Goal: Find specific page/section: Find specific page/section

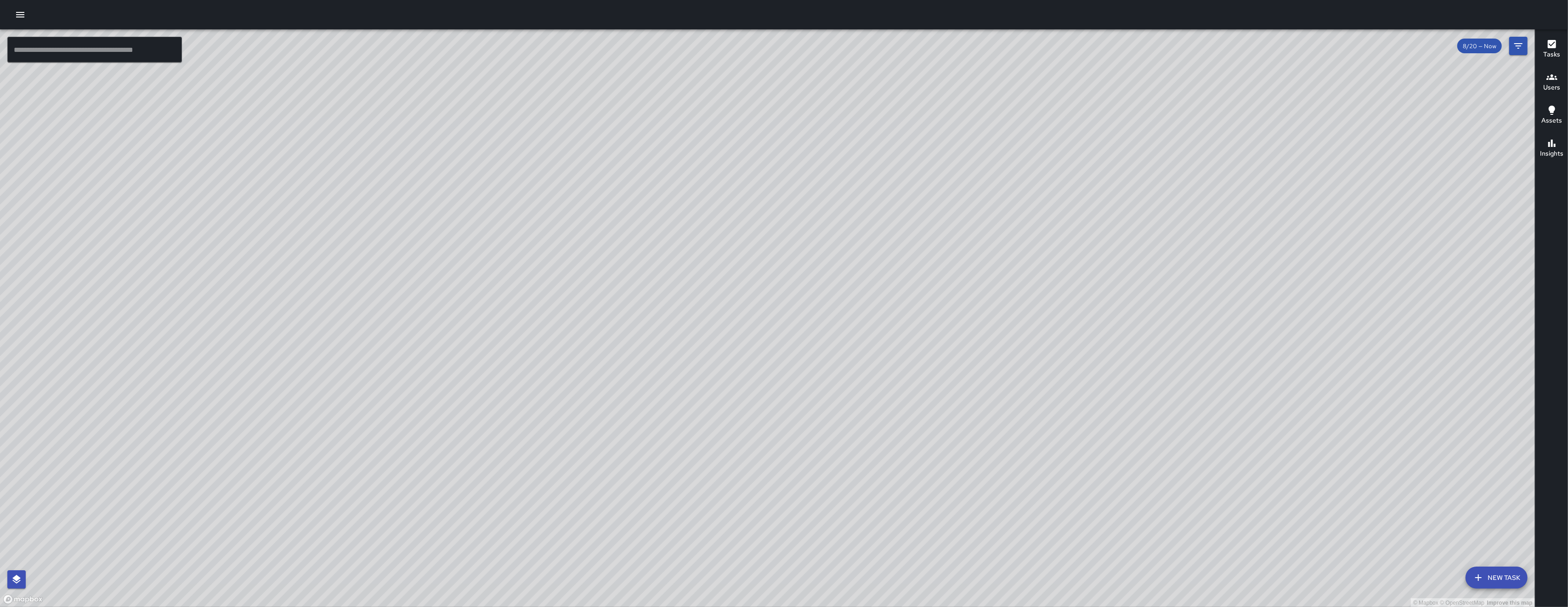
drag, startPoint x: 1010, startPoint y: 288, endPoint x: 1202, endPoint y: 204, distance: 209.6
click at [1202, 204] on div "© Mapbox © OpenStreetMap Improve this map" at bounding box center [768, 318] width 1535 height 578
drag, startPoint x: 897, startPoint y: 358, endPoint x: 1003, endPoint y: 316, distance: 114.0
click at [1003, 316] on div "© Mapbox © OpenStreetMap Improve this map" at bounding box center [768, 318] width 1535 height 578
drag, startPoint x: 1001, startPoint y: 316, endPoint x: 1046, endPoint y: 324, distance: 45.7
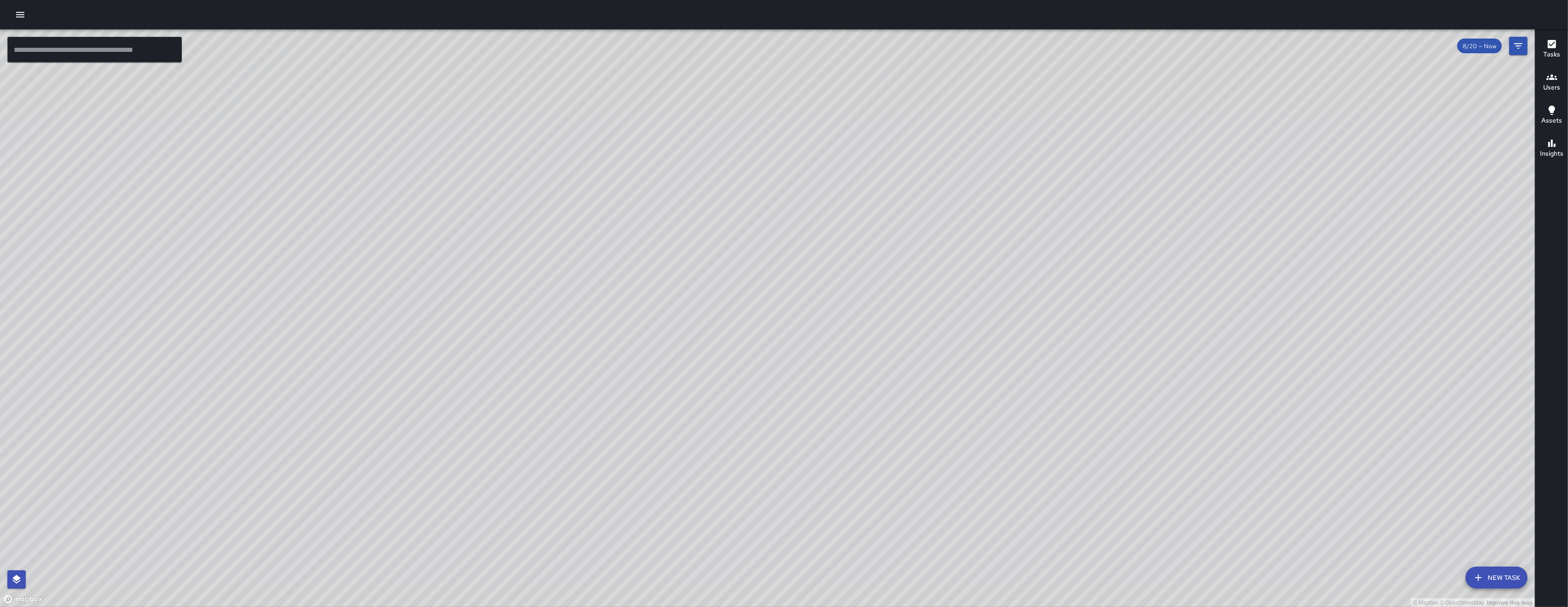
click at [1039, 336] on div "© Mapbox © OpenStreetMap Improve this map" at bounding box center [768, 318] width 1535 height 578
click at [139, 342] on div "© Mapbox © OpenStreetMap Improve this map EC [PERSON_NAME] [STREET_ADDRESS] Com…" at bounding box center [768, 318] width 1535 height 578
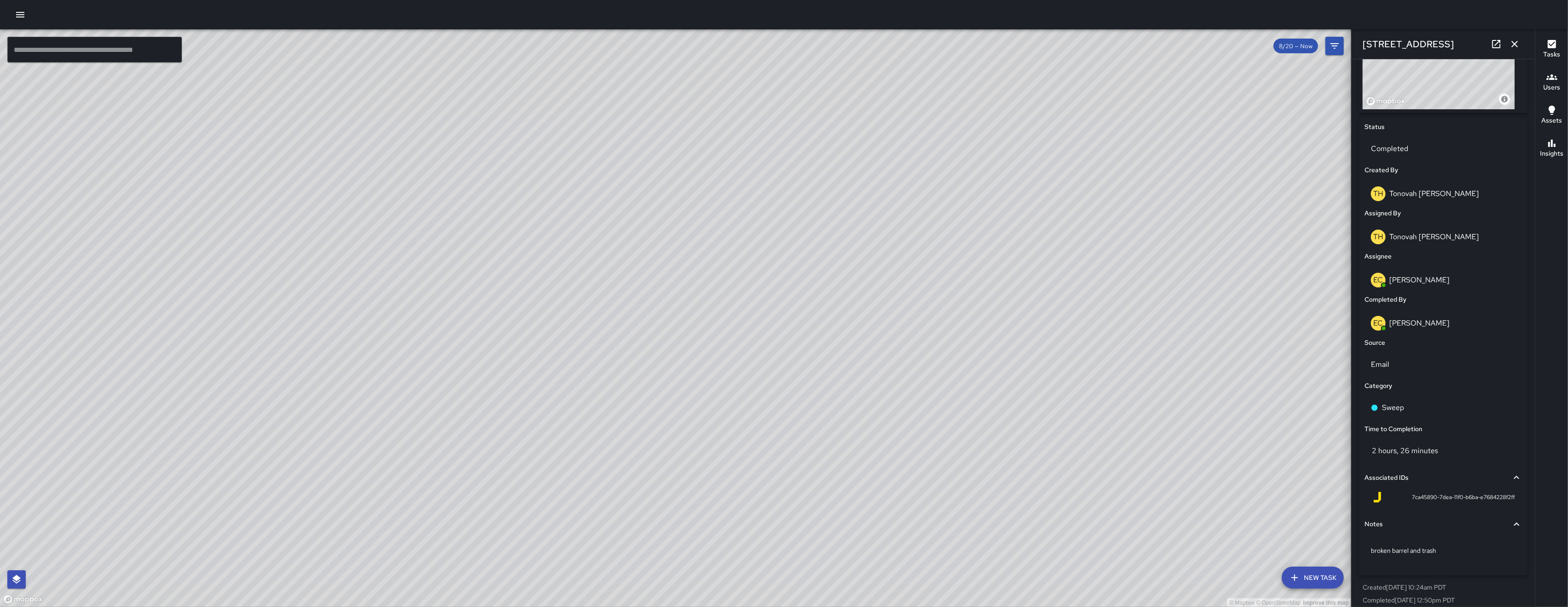
scroll to position [373, 0]
click at [1516, 44] on icon "button" at bounding box center [1514, 44] width 11 height 11
click at [1339, 44] on icon "Filters" at bounding box center [1335, 46] width 9 height 5
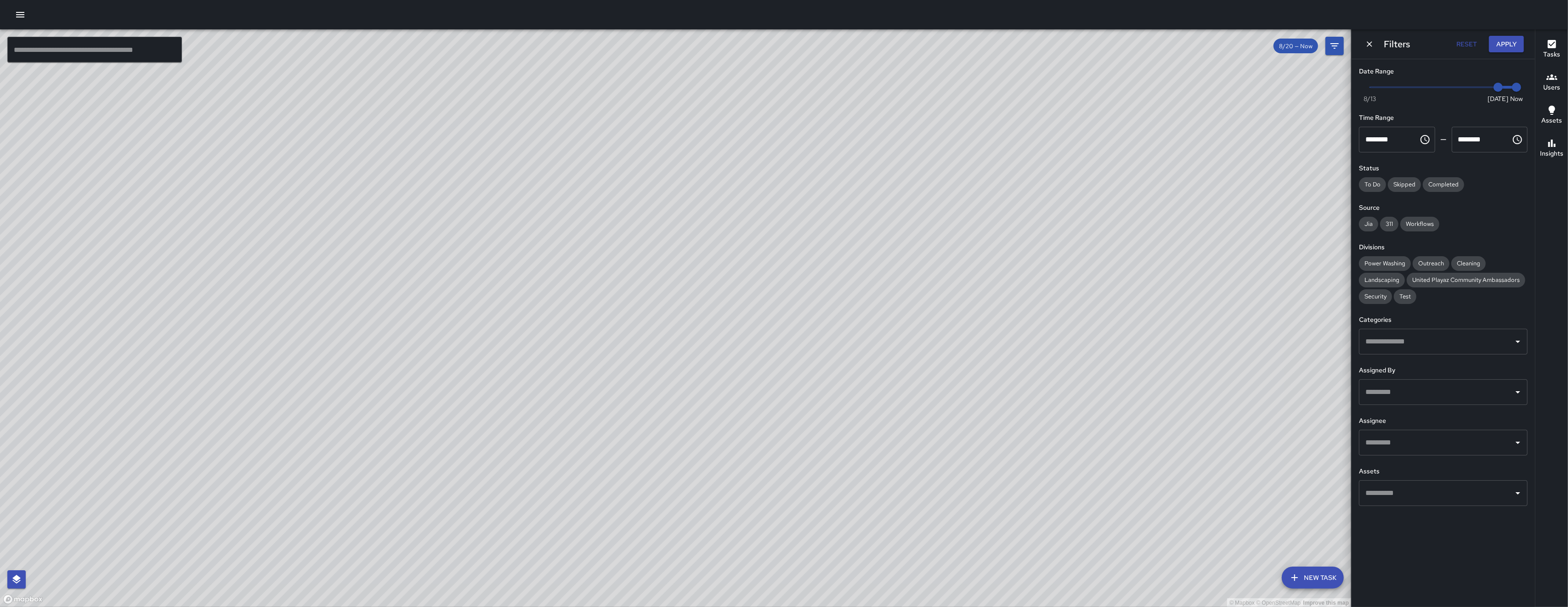
click at [1372, 45] on icon "Dismiss" at bounding box center [1369, 44] width 9 height 9
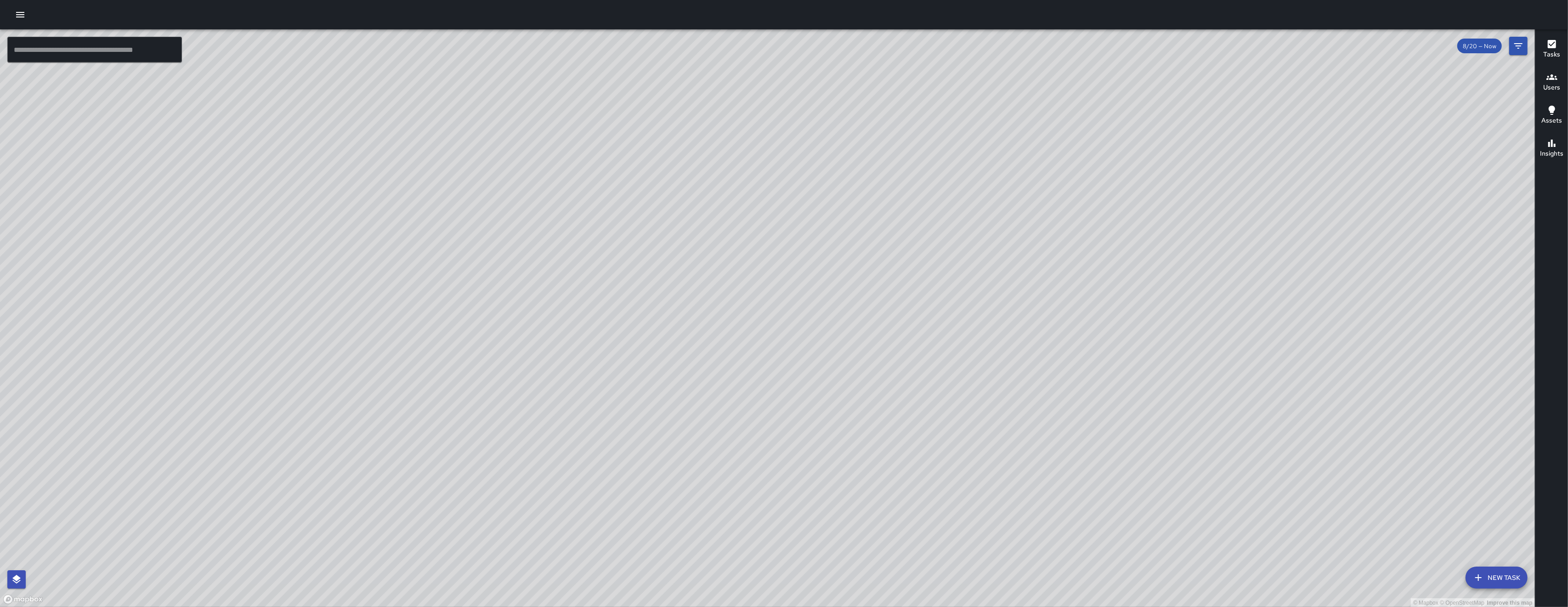
click at [693, 209] on div "© Mapbox © OpenStreetMap Improve this map" at bounding box center [768, 318] width 1535 height 578
drag, startPoint x: 1039, startPoint y: 305, endPoint x: 805, endPoint y: 435, distance: 267.7
click at [805, 435] on div "© Mapbox © OpenStreetMap Improve this map" at bounding box center [768, 318] width 1535 height 578
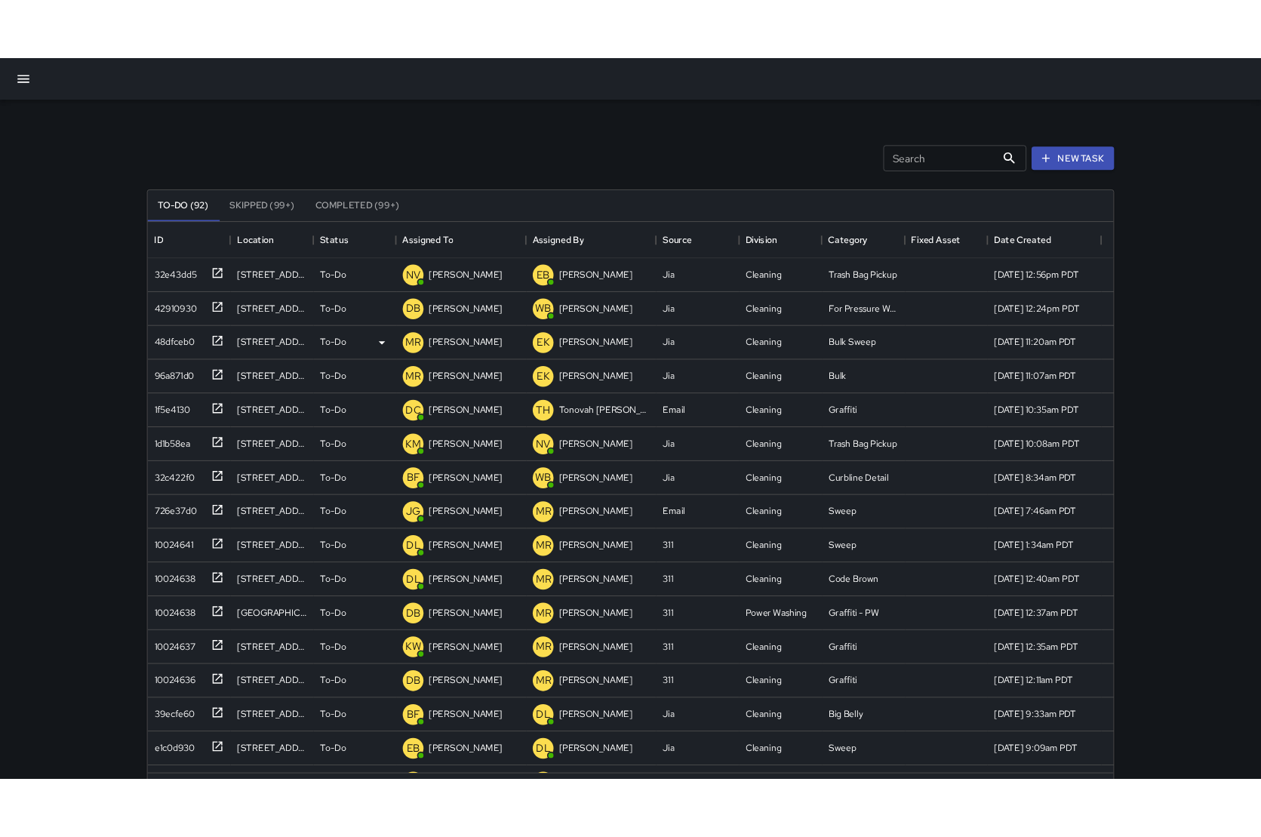
scroll to position [624, 1106]
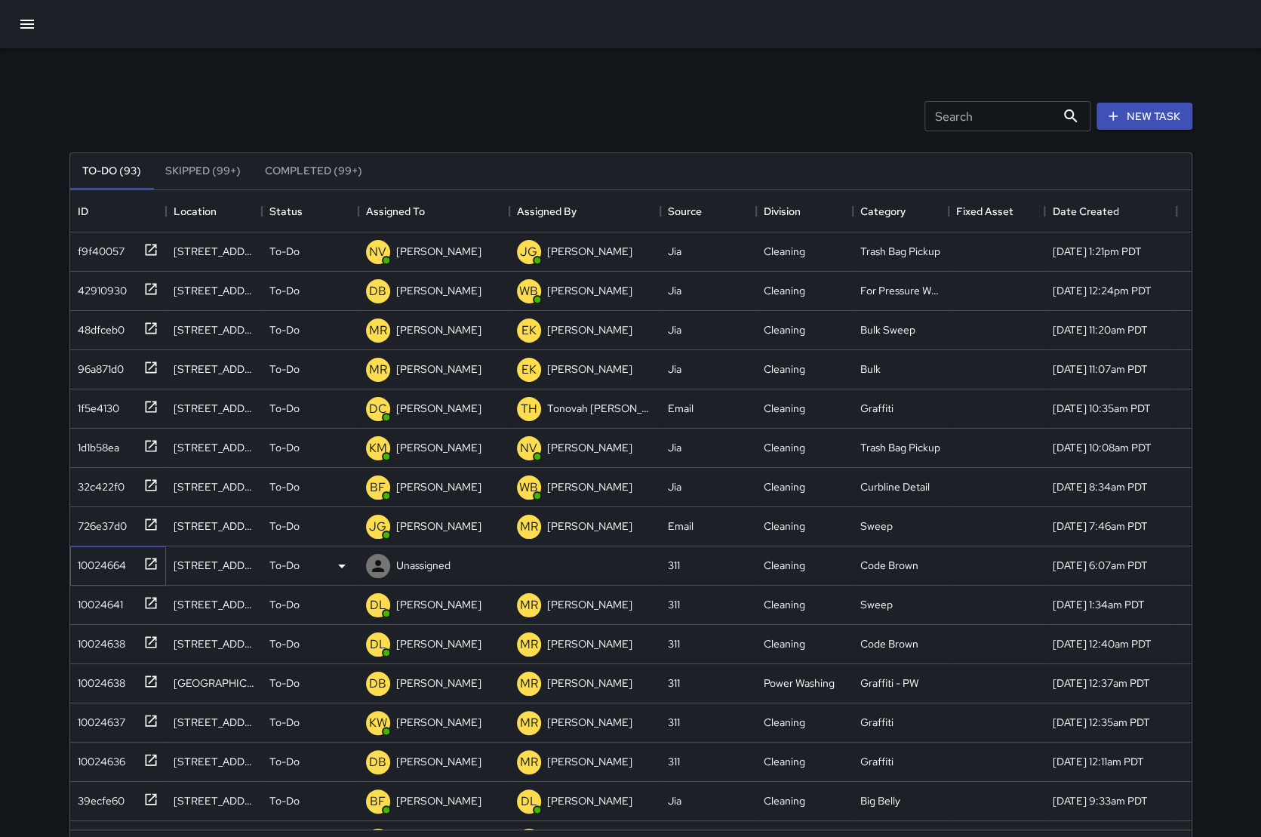
click at [115, 553] on div "10024664" at bounding box center [99, 562] width 54 height 21
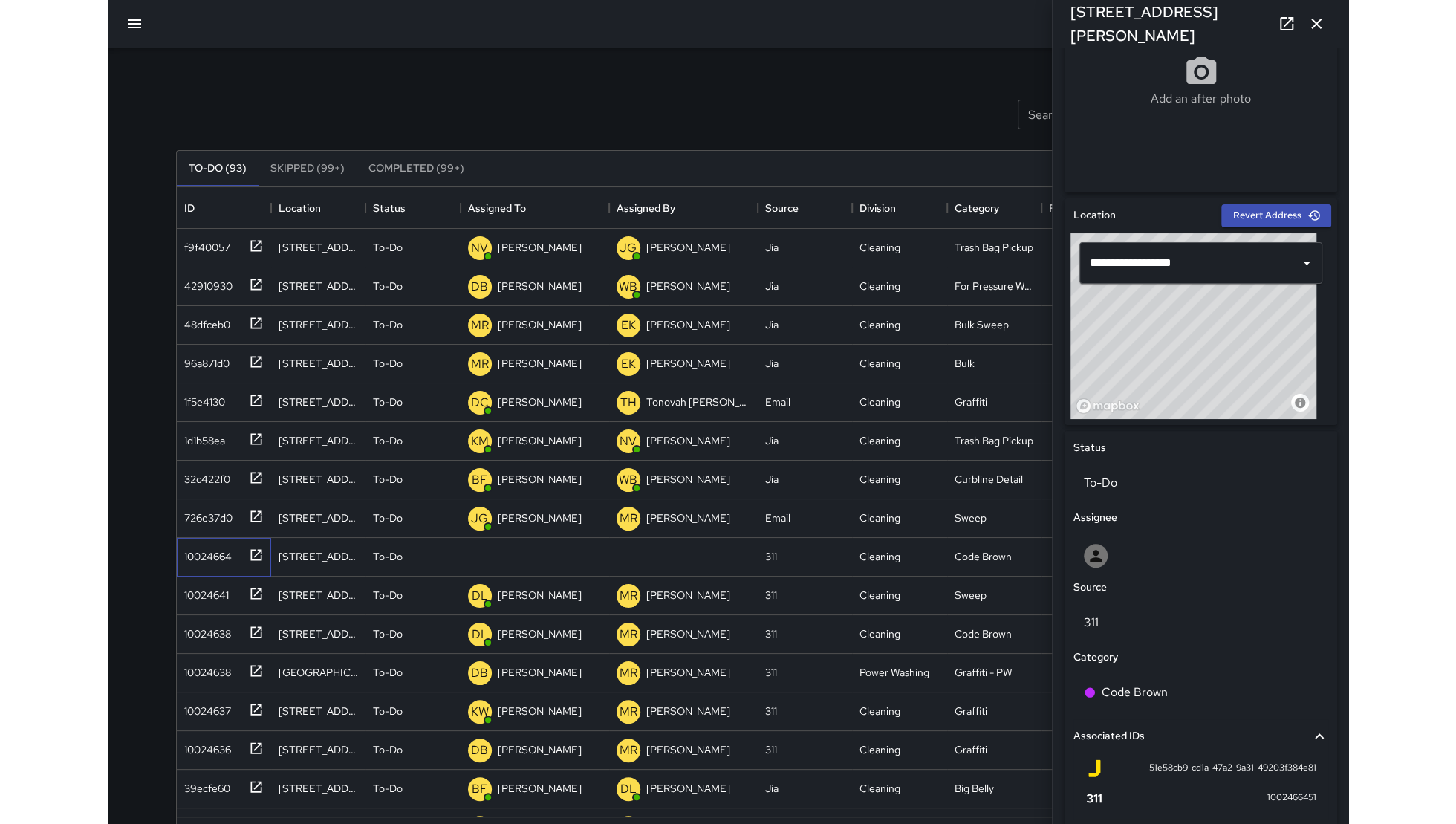
scroll to position [426, 0]
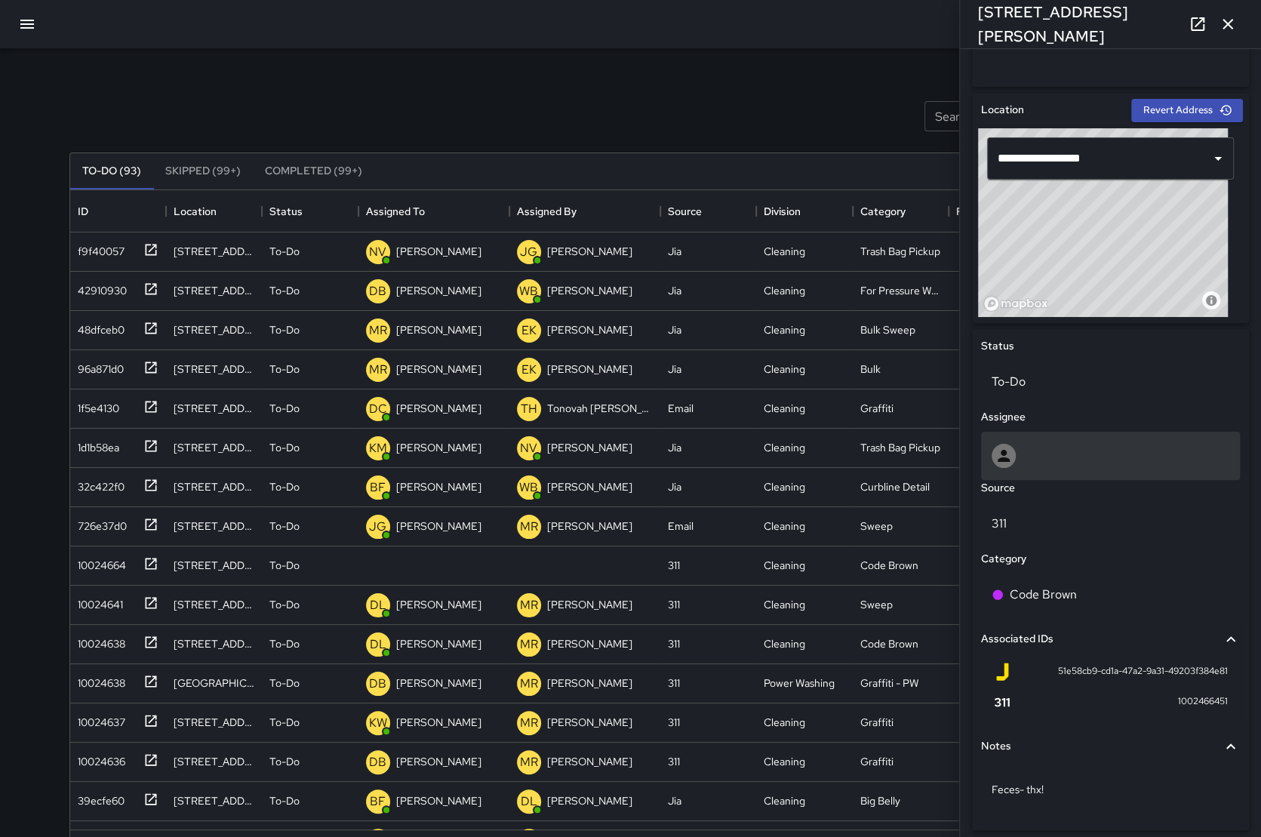
click at [1079, 457] on div at bounding box center [1111, 456] width 238 height 24
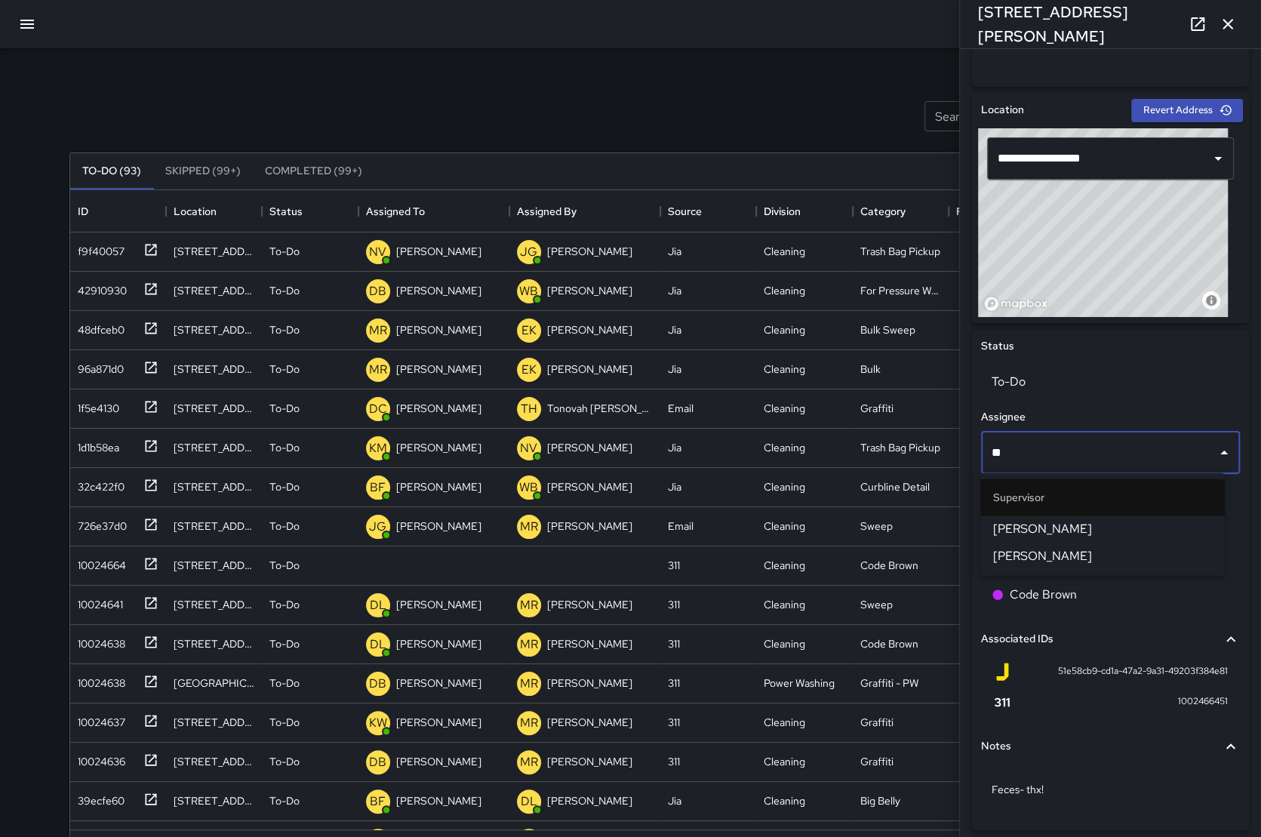
type input "*"
type input "*****"
click at [1109, 528] on span "[PERSON_NAME]" at bounding box center [1103, 529] width 220 height 18
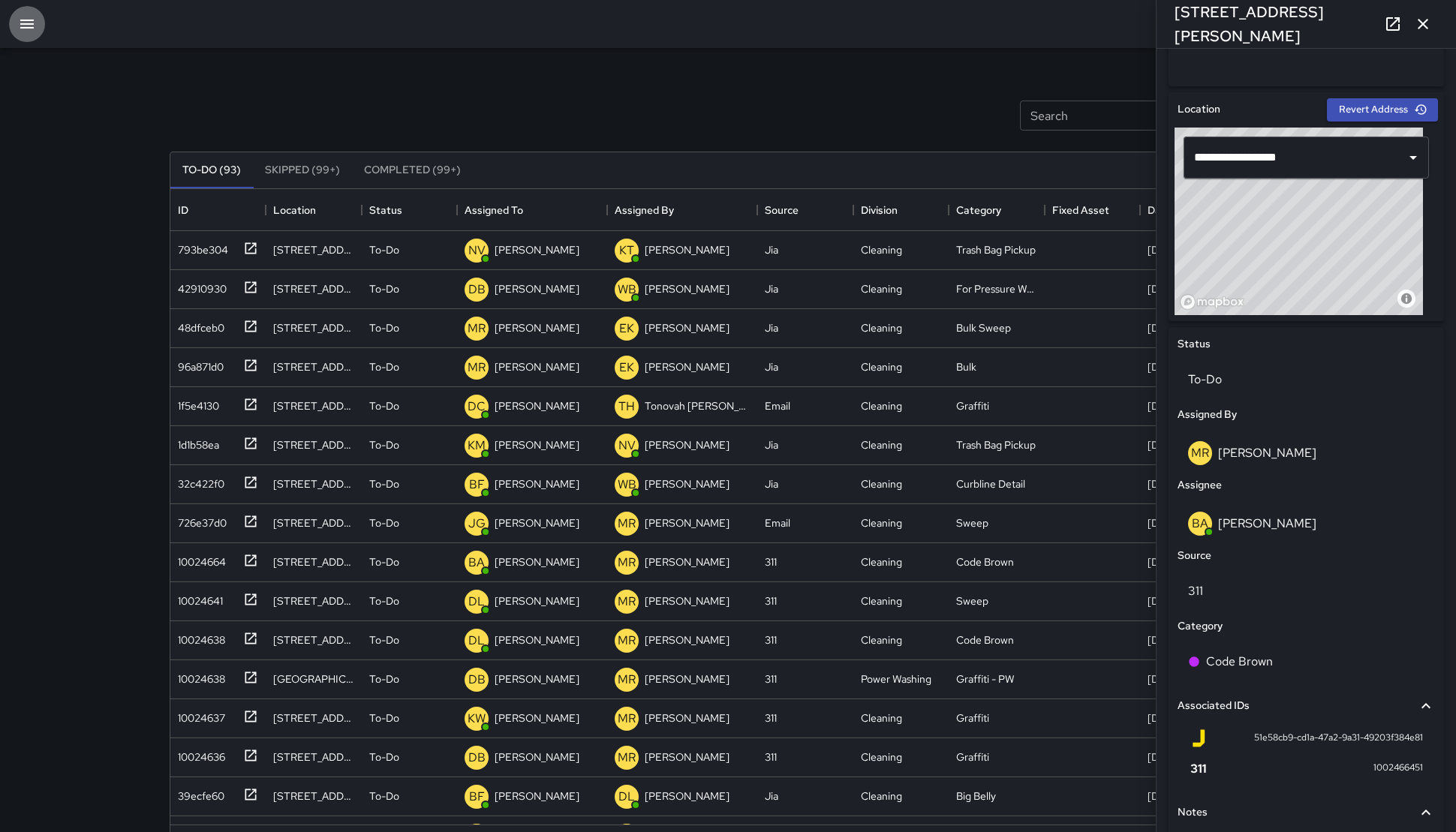
click at [16, 27] on button "button" at bounding box center [27, 24] width 36 height 36
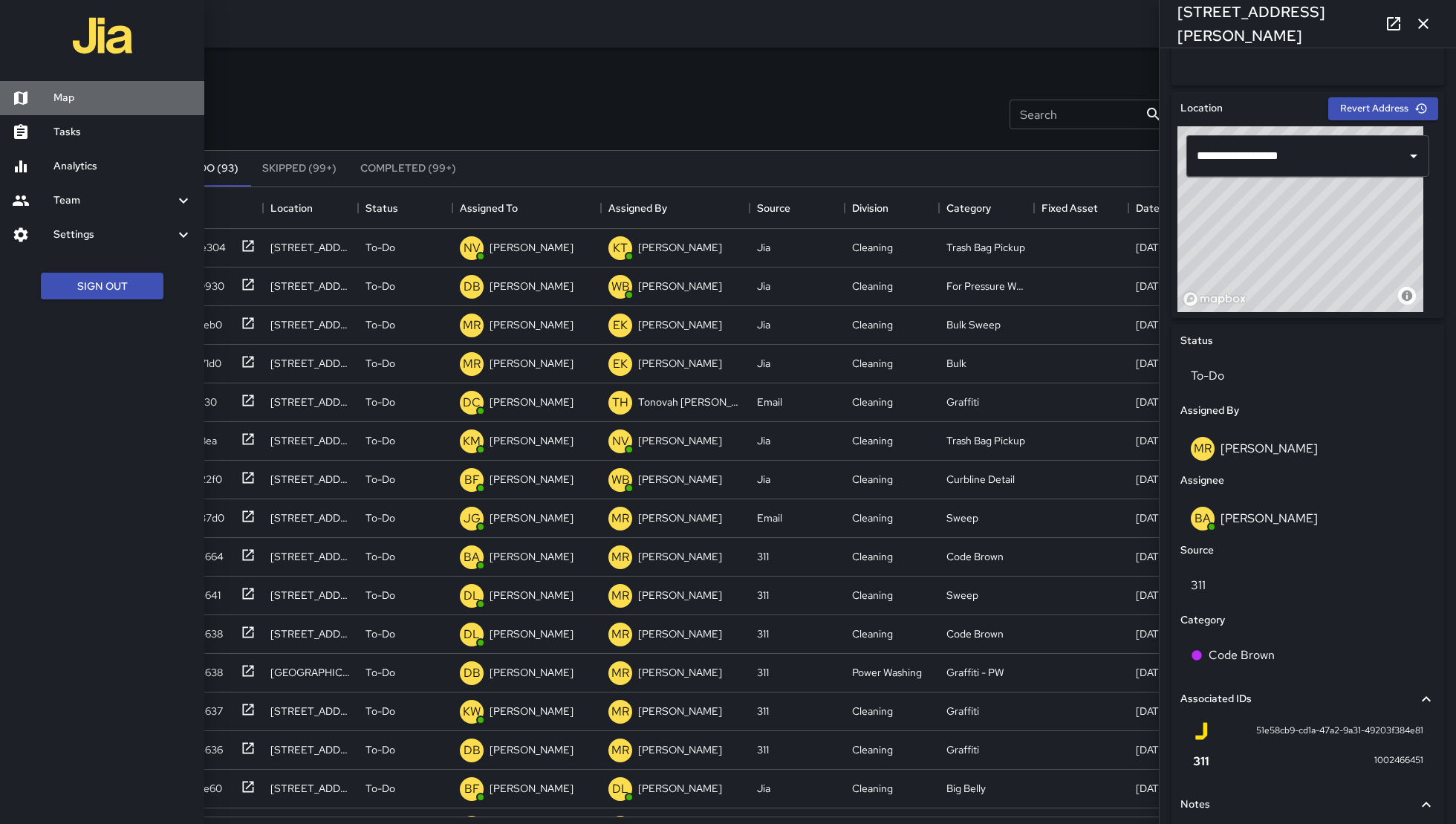
click at [70, 98] on h6 "Map" at bounding box center [122, 97] width 139 height 17
